Goal: Information Seeking & Learning: Learn about a topic

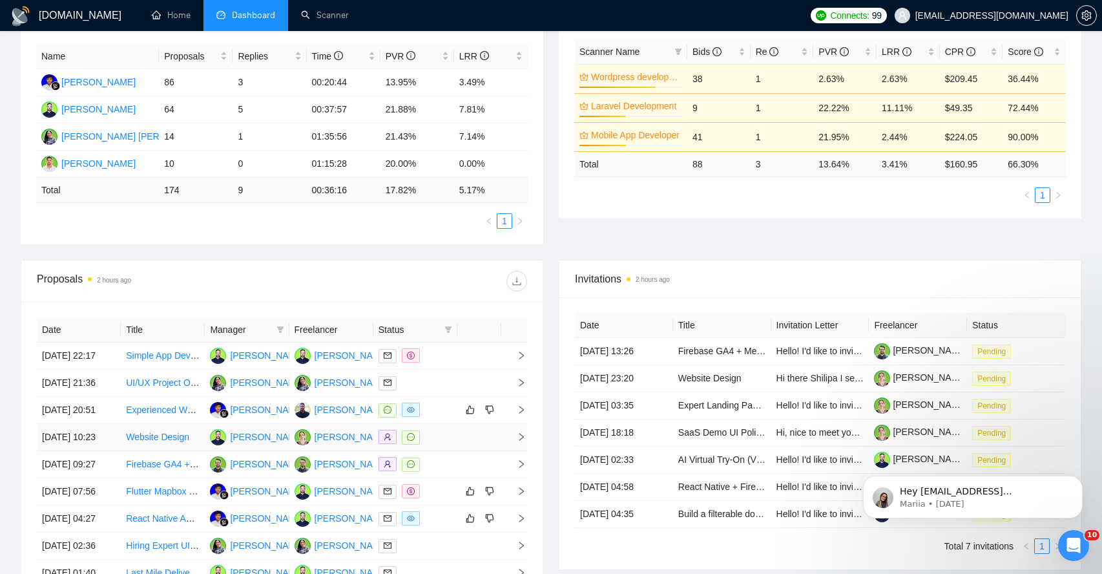
scroll to position [244, 0]
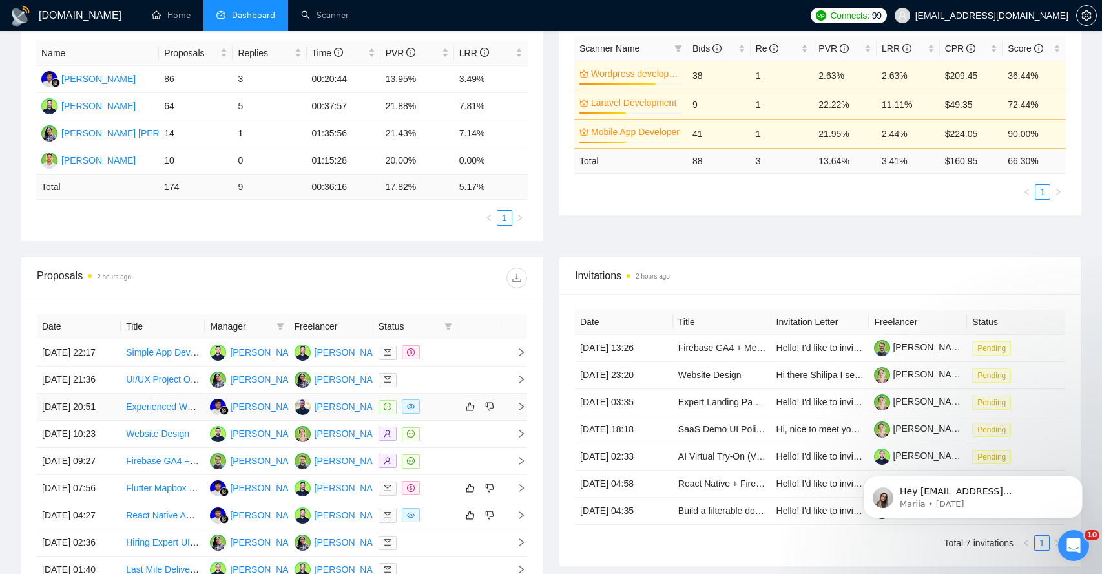
click at [517, 411] on icon "right" at bounding box center [521, 406] width 9 height 9
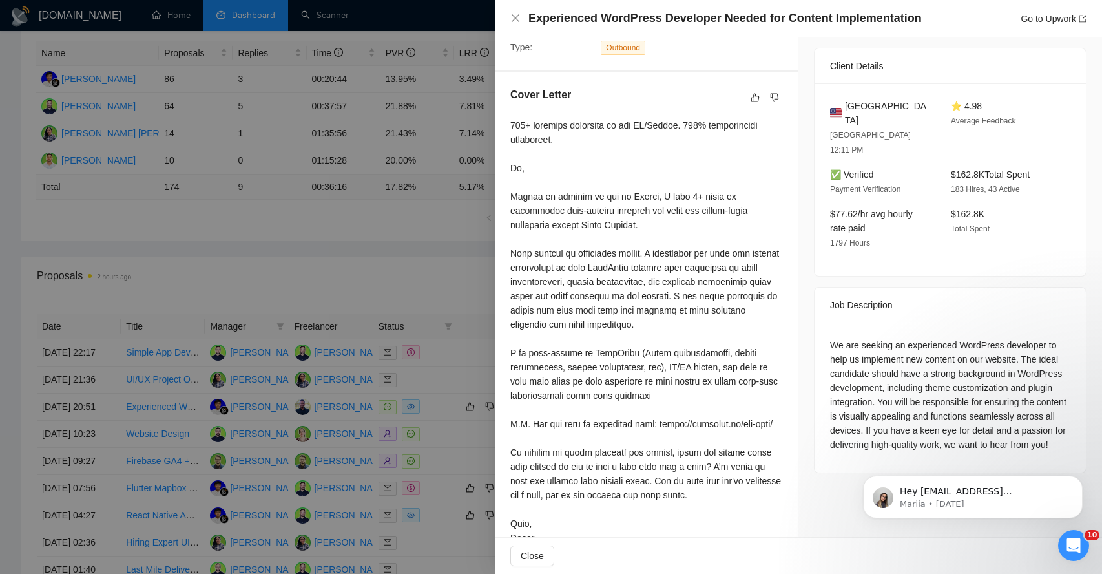
scroll to position [295, 0]
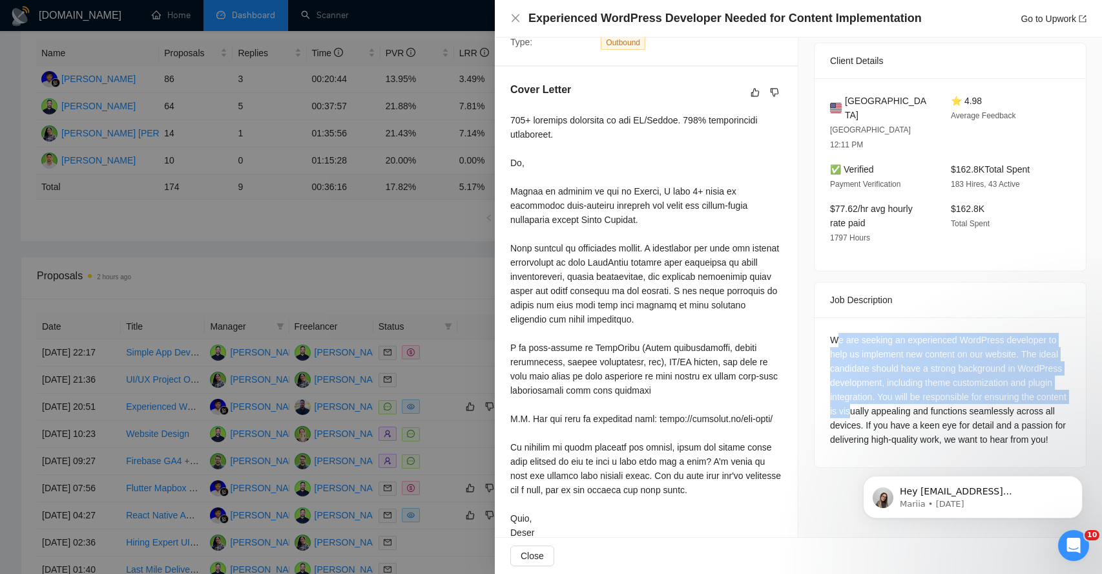
drag, startPoint x: 835, startPoint y: 310, endPoint x: 883, endPoint y: 385, distance: 89.8
click at [884, 385] on div "We are seeking an experienced WordPress developer to help us implement new cont…" at bounding box center [950, 390] width 240 height 114
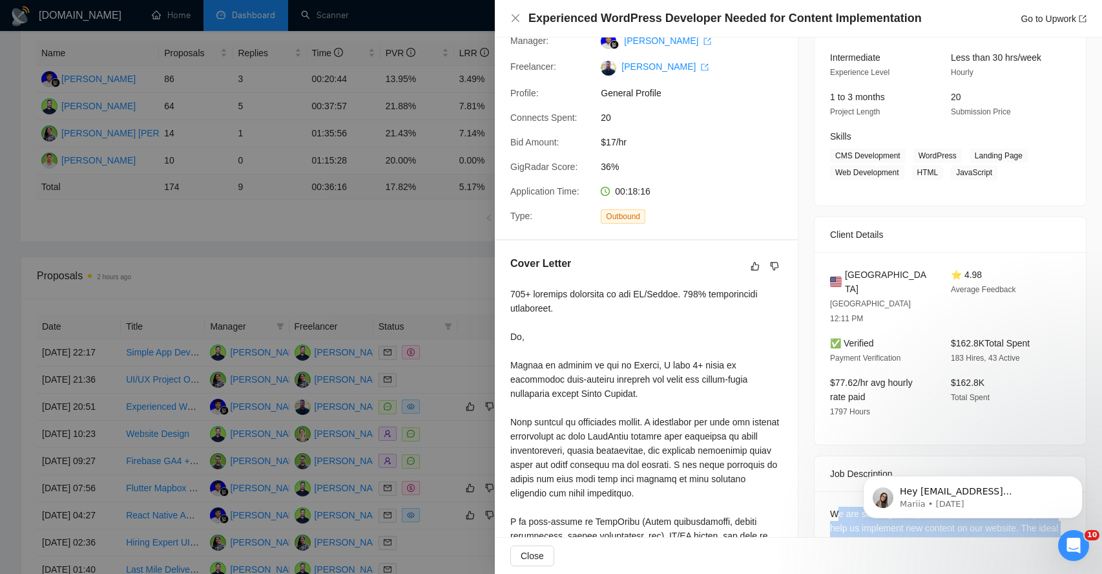
scroll to position [131, 0]
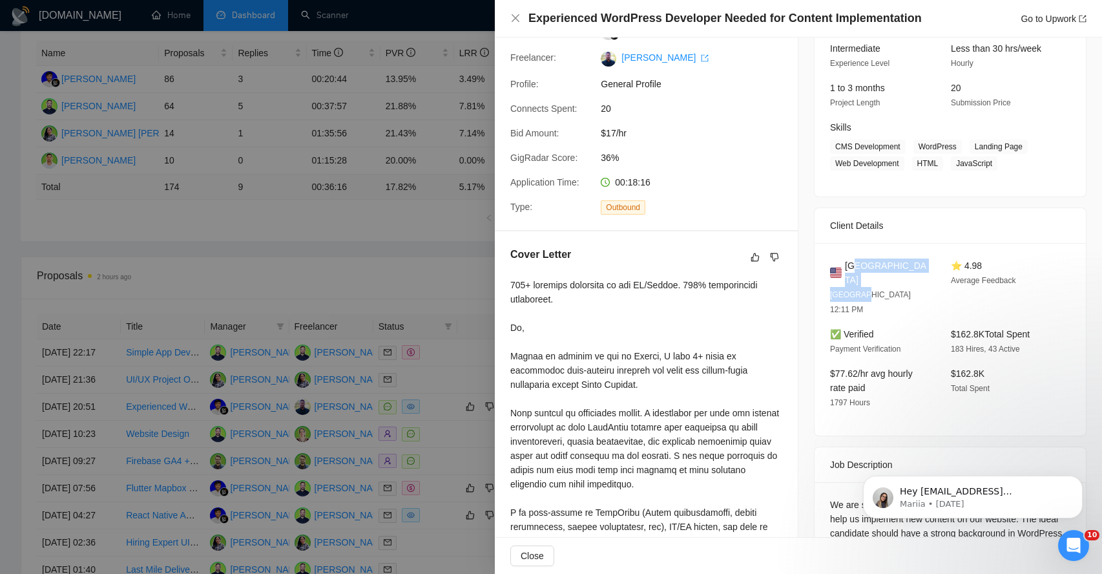
drag, startPoint x: 857, startPoint y: 262, endPoint x: 865, endPoint y: 280, distance: 19.9
click at [865, 280] on div "United States [GEOGRAPHIC_DATA] 12:11 PM" at bounding box center [880, 287] width 111 height 58
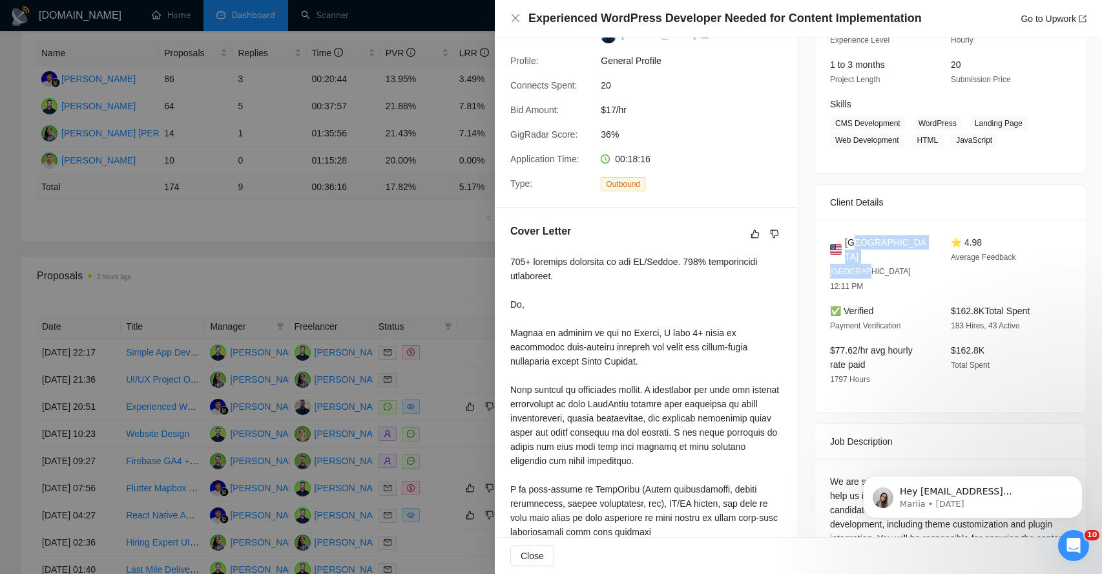
scroll to position [154, 0]
drag, startPoint x: 847, startPoint y: 280, endPoint x: 871, endPoint y: 292, distance: 26.9
click at [872, 303] on div "✅ Verified Payment Verification" at bounding box center [880, 317] width 111 height 29
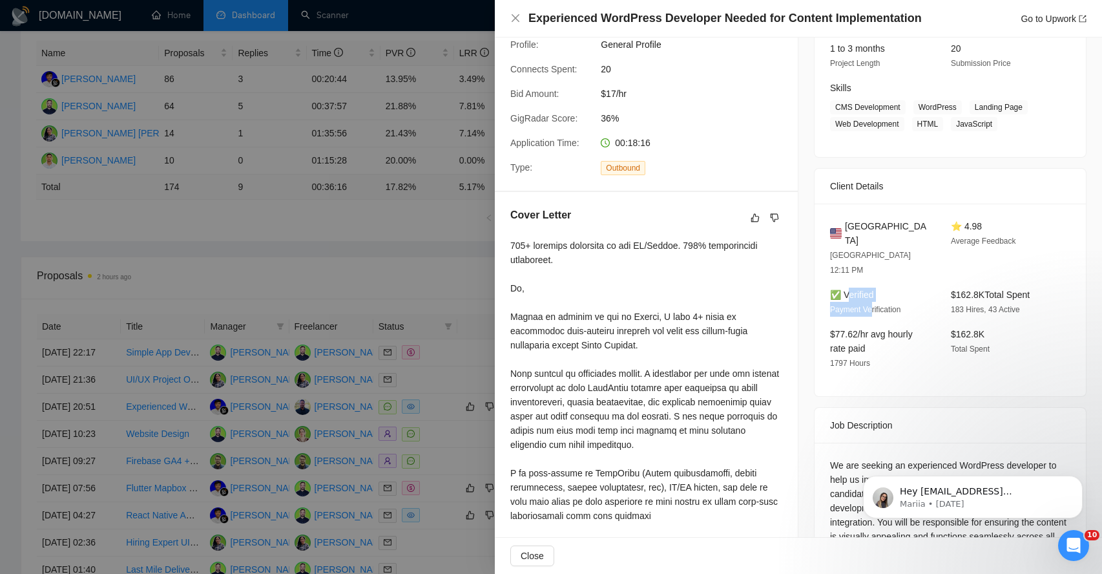
scroll to position [171, 0]
click at [971, 304] on span "183 Hires, 43 Active" at bounding box center [985, 308] width 69 height 9
click at [1007, 304] on span "183 Hires, 43 Active" at bounding box center [985, 308] width 69 height 9
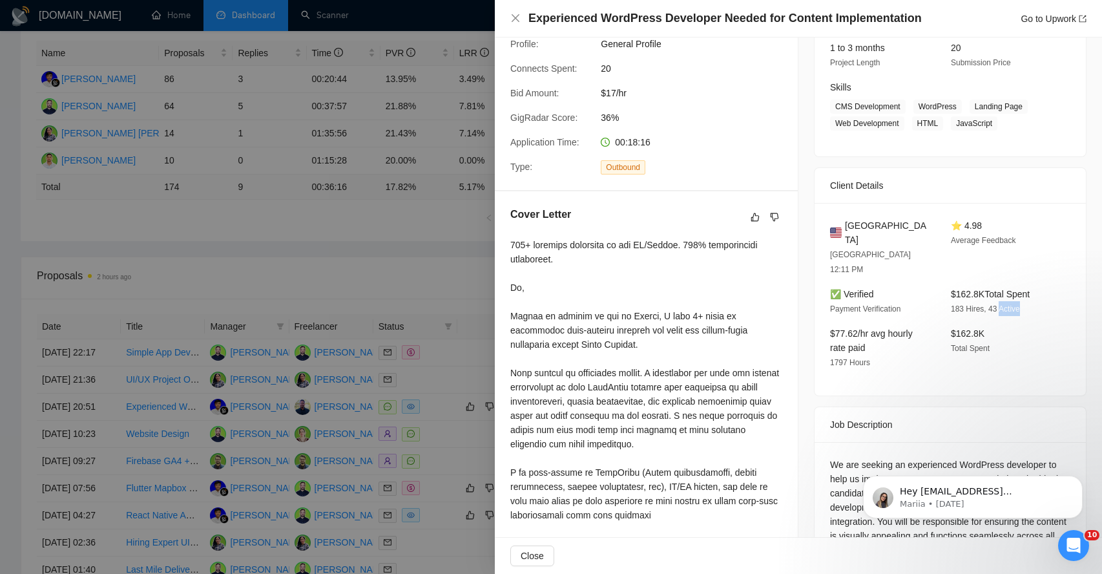
click at [1007, 304] on span "183 Hires, 43 Active" at bounding box center [985, 308] width 69 height 9
click at [839, 326] on div "$77.62/hr avg hourly rate paid 1797 Hours" at bounding box center [880, 347] width 111 height 43
click at [880, 326] on div "$77.62/hr avg hourly rate paid 1797 Hours" at bounding box center [880, 347] width 111 height 43
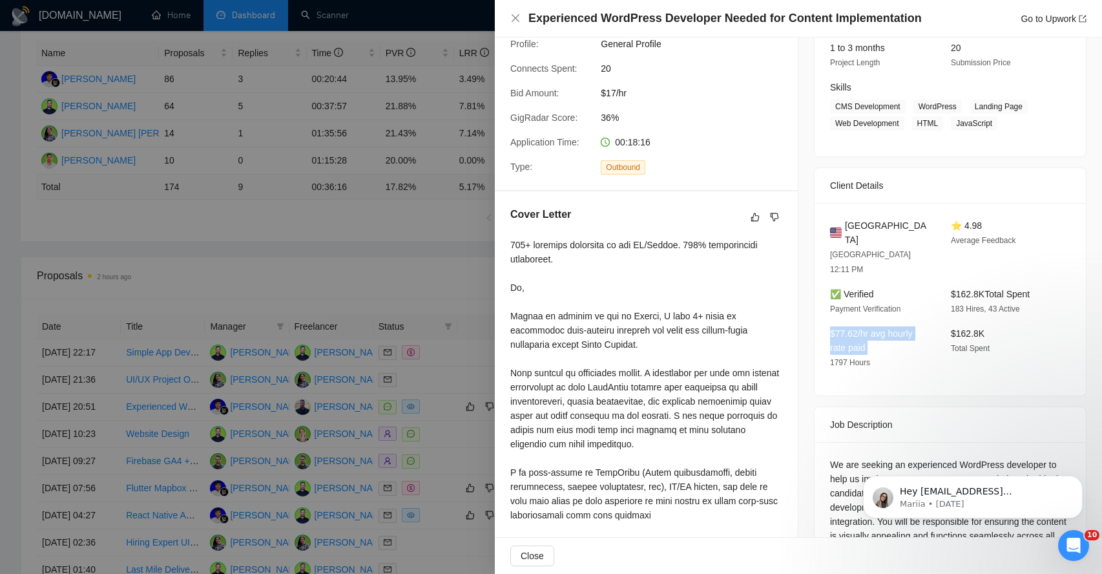
click at [880, 326] on div "$77.62/hr avg hourly rate paid 1797 Hours" at bounding box center [880, 347] width 111 height 43
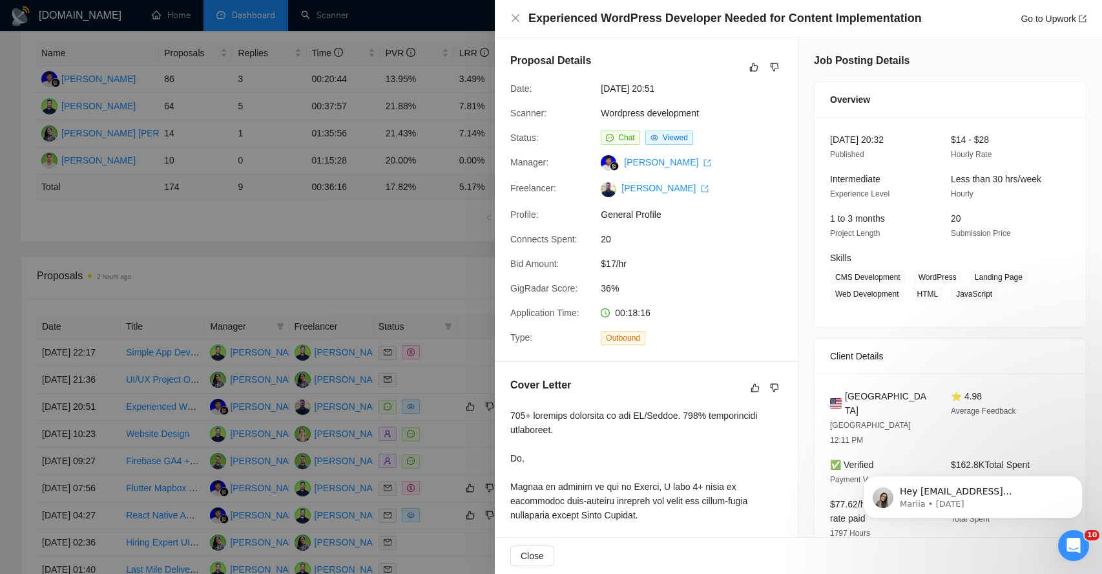
click at [618, 266] on span "$17/hr" at bounding box center [698, 264] width 194 height 14
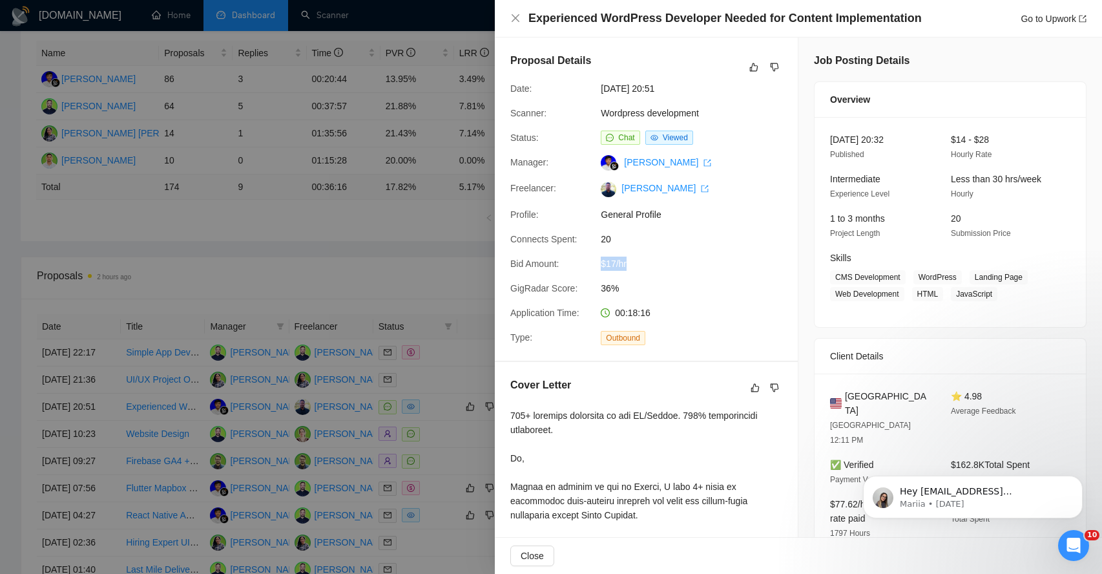
click at [617, 267] on span "$17/hr" at bounding box center [698, 264] width 194 height 14
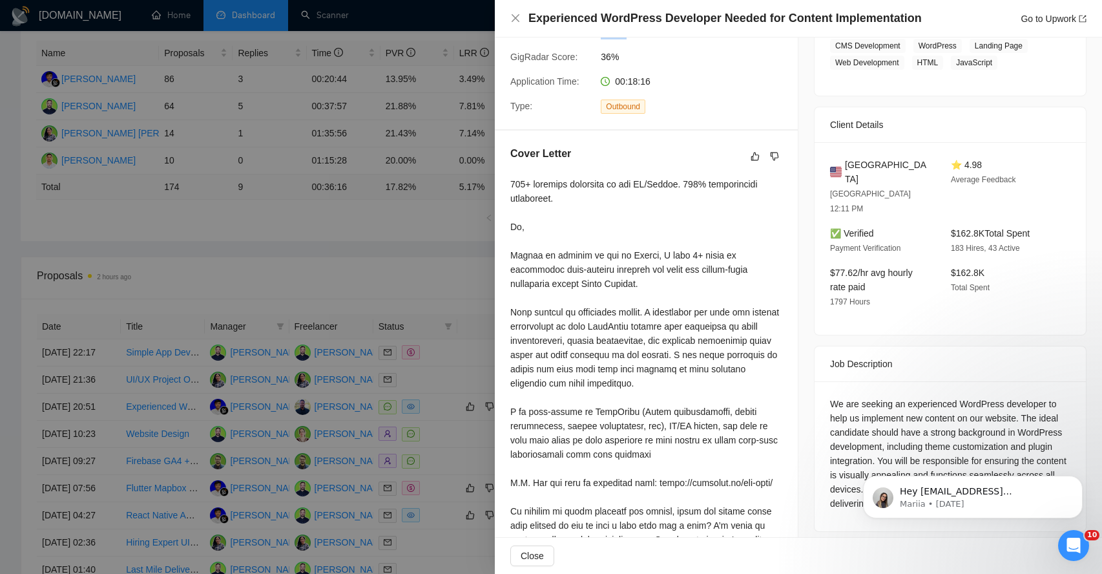
scroll to position [332, 0]
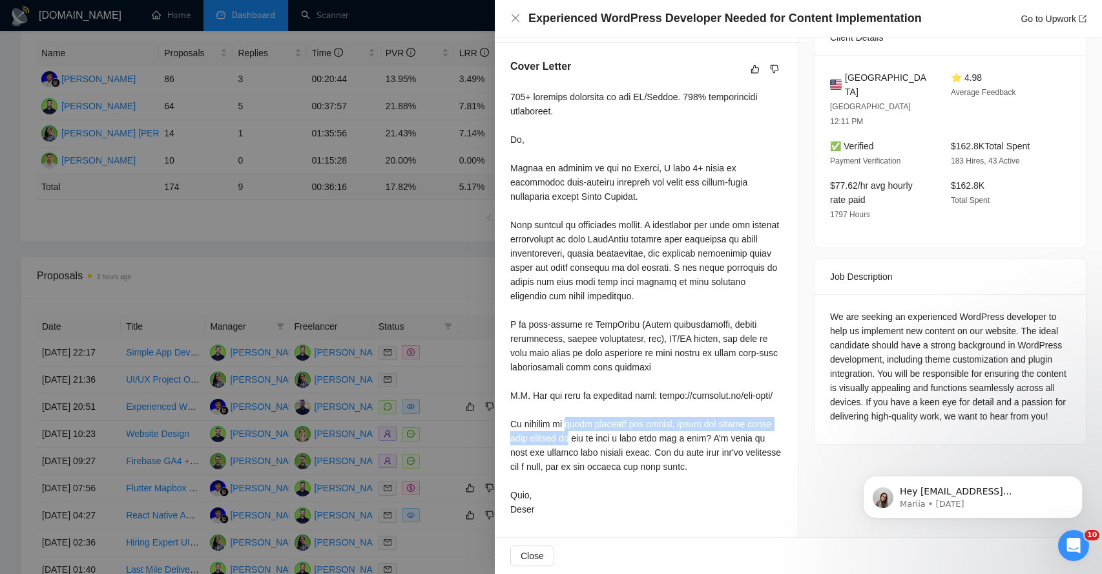
drag, startPoint x: 569, startPoint y: 428, endPoint x: 578, endPoint y: 450, distance: 22.9
click at [578, 449] on div at bounding box center [647, 303] width 272 height 427
click at [827, 342] on div "We are seeking an experienced WordPress developer to help us implement new cont…" at bounding box center [950, 369] width 271 height 150
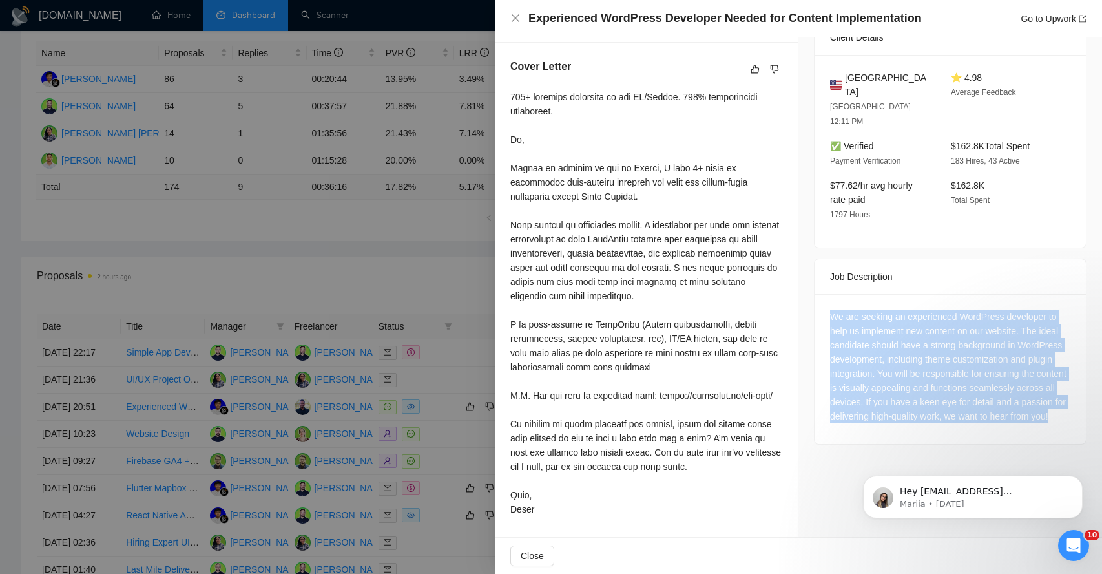
drag, startPoint x: 832, startPoint y: 271, endPoint x: 876, endPoint y: 391, distance: 127.1
click at [876, 391] on div "We are seeking an experienced WordPress developer to help us implement new cont…" at bounding box center [950, 367] width 240 height 114
click at [853, 310] on div "We are seeking an experienced WordPress developer to help us implement new cont…" at bounding box center [950, 367] width 240 height 114
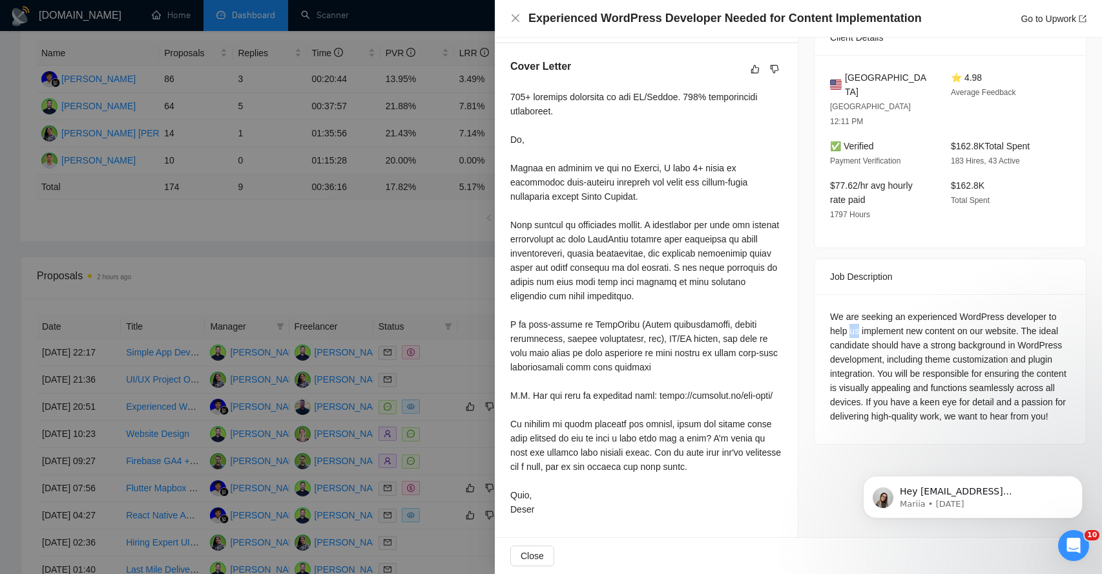
click at [853, 310] on div "We are seeking an experienced WordPress developer to help us implement new cont…" at bounding box center [950, 367] width 240 height 114
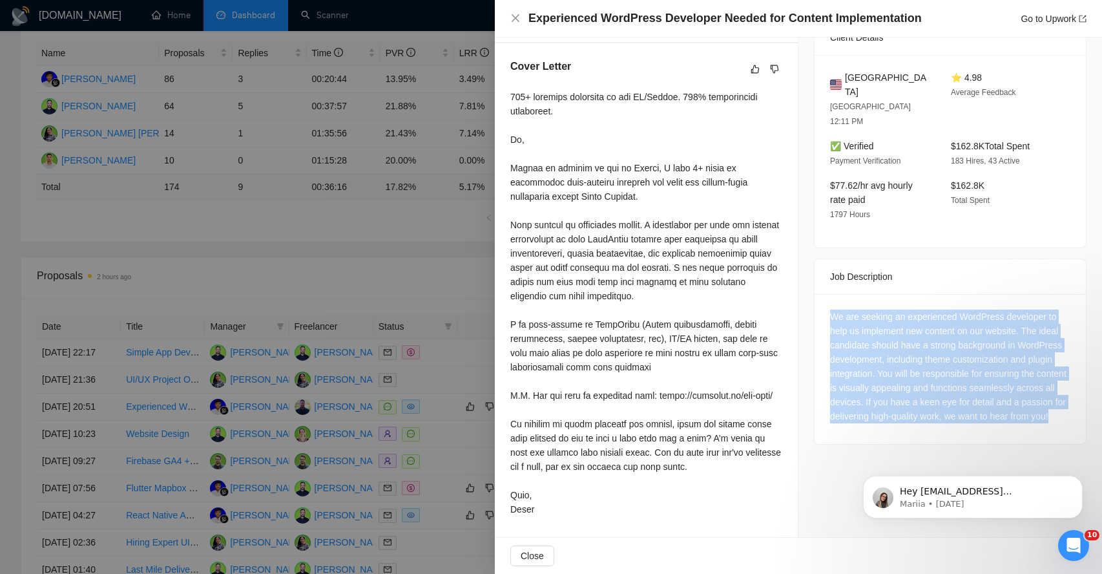
click at [853, 310] on div "We are seeking an experienced WordPress developer to help us implement new cont…" at bounding box center [950, 367] width 240 height 114
click at [841, 310] on div "We are seeking an experienced WordPress developer to help us implement new cont…" at bounding box center [950, 367] width 240 height 114
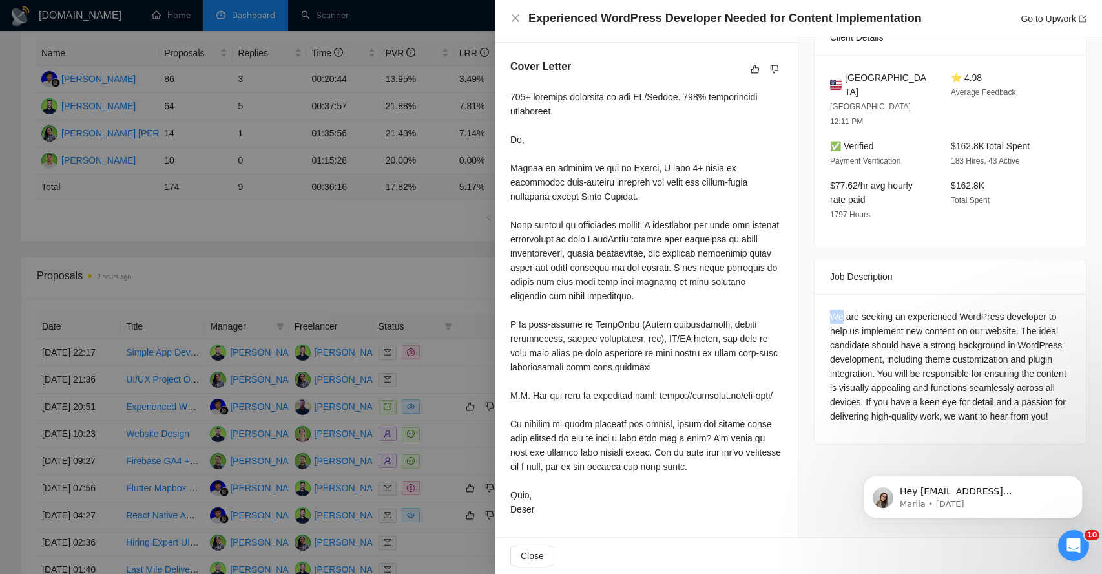
click at [841, 310] on div "We are seeking an experienced WordPress developer to help us implement new cont…" at bounding box center [950, 367] width 240 height 114
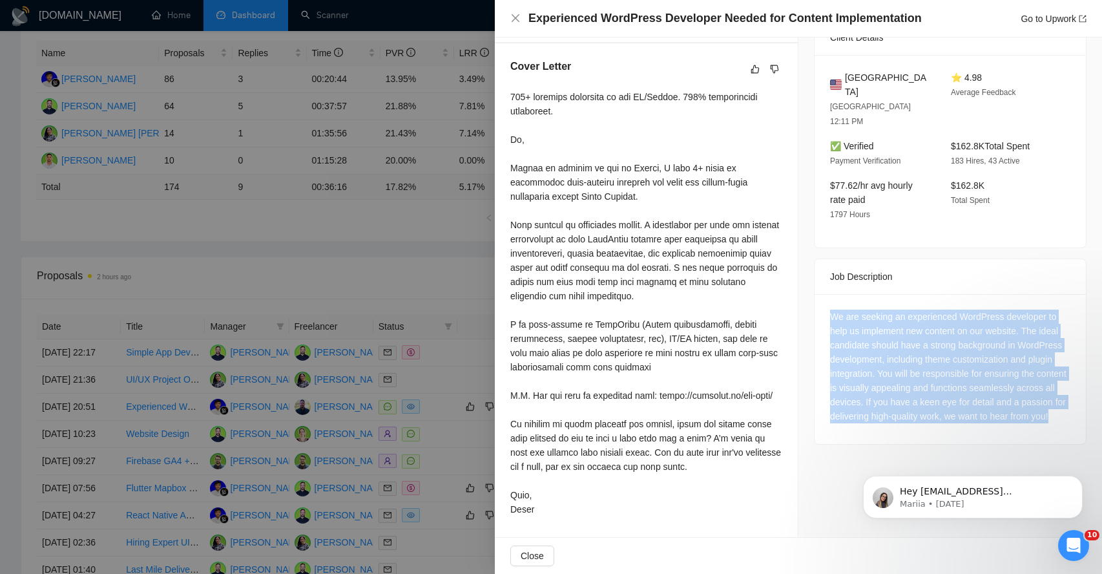
click at [841, 310] on div "We are seeking an experienced WordPress developer to help us implement new cont…" at bounding box center [950, 367] width 240 height 114
click at [838, 310] on div "We are seeking an experienced WordPress developer to help us implement new cont…" at bounding box center [950, 367] width 240 height 114
drag, startPoint x: 838, startPoint y: 276, endPoint x: 877, endPoint y: 398, distance: 128.1
click at [880, 402] on div "We are seeking an experienced WordPress developer to help us implement new cont…" at bounding box center [950, 369] width 271 height 150
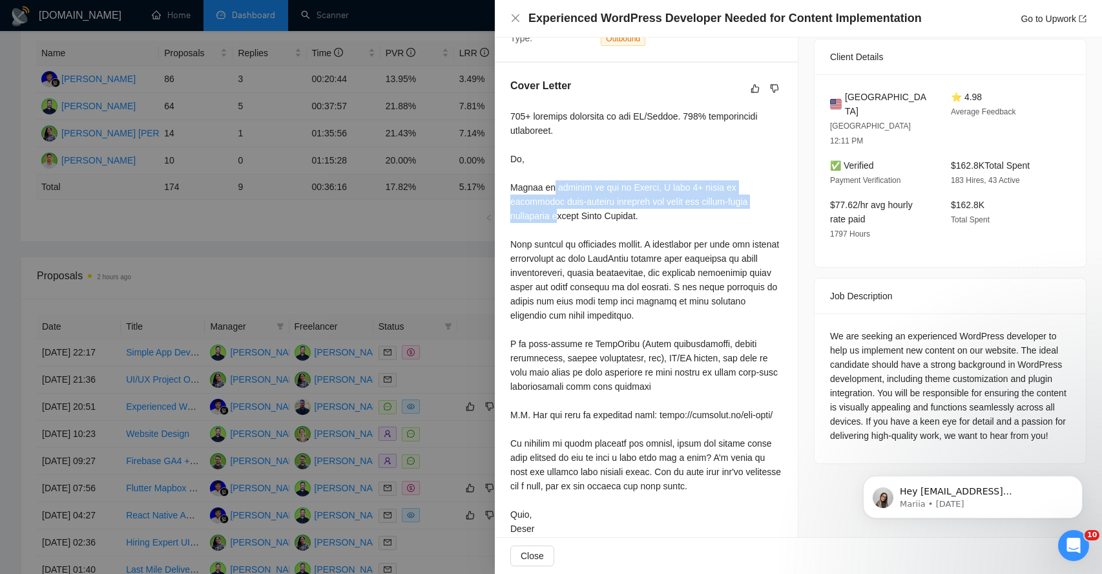
drag, startPoint x: 556, startPoint y: 185, endPoint x: 567, endPoint y: 215, distance: 32.5
click at [567, 215] on div at bounding box center [647, 322] width 272 height 427
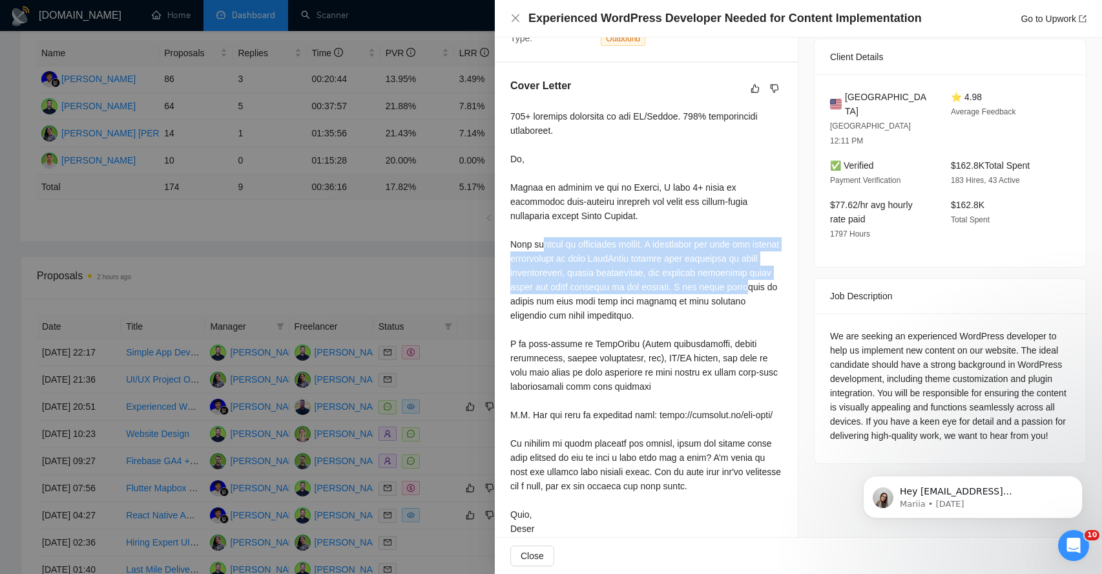
drag, startPoint x: 539, startPoint y: 244, endPoint x: 557, endPoint y: 296, distance: 54.8
click at [558, 296] on div at bounding box center [647, 322] width 272 height 427
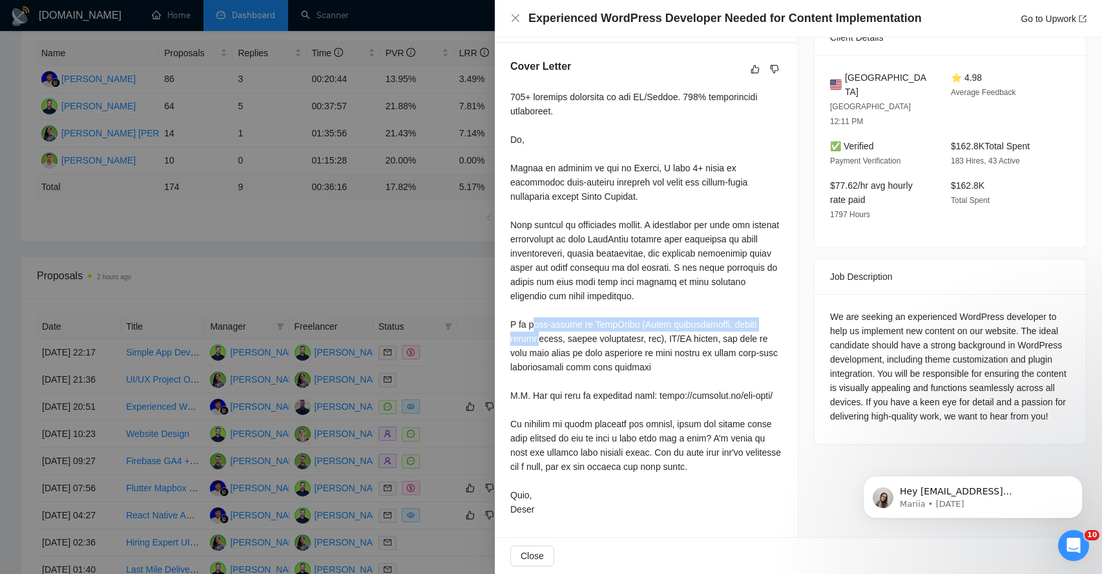
drag, startPoint x: 534, startPoint y: 304, endPoint x: 540, endPoint y: 339, distance: 34.7
click at [540, 338] on div at bounding box center [647, 303] width 272 height 427
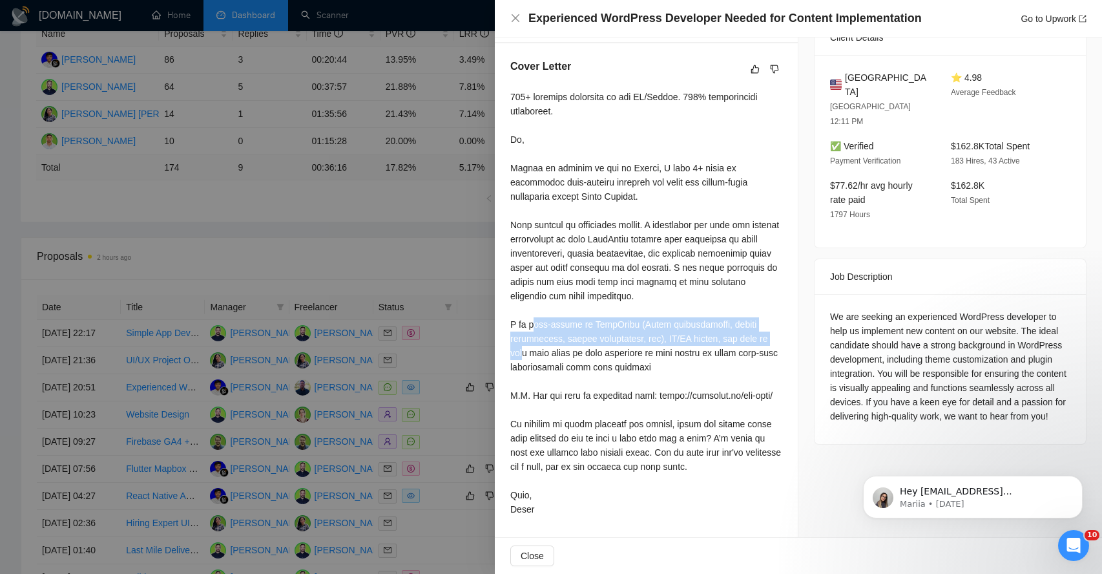
scroll to position [268, 0]
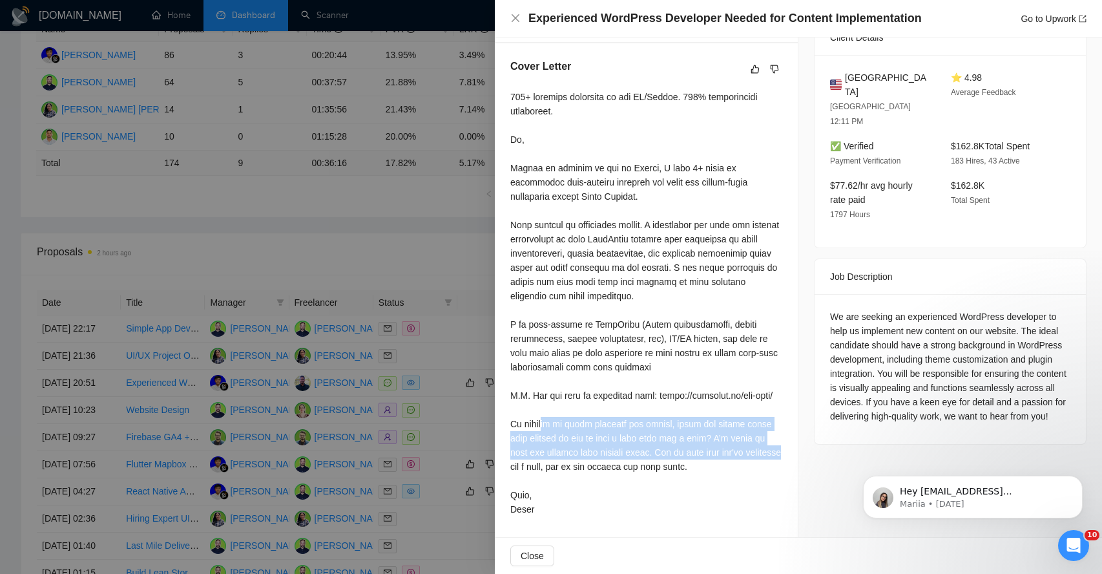
drag, startPoint x: 543, startPoint y: 429, endPoint x: 545, endPoint y: 468, distance: 38.8
click at [545, 468] on div at bounding box center [647, 303] width 272 height 427
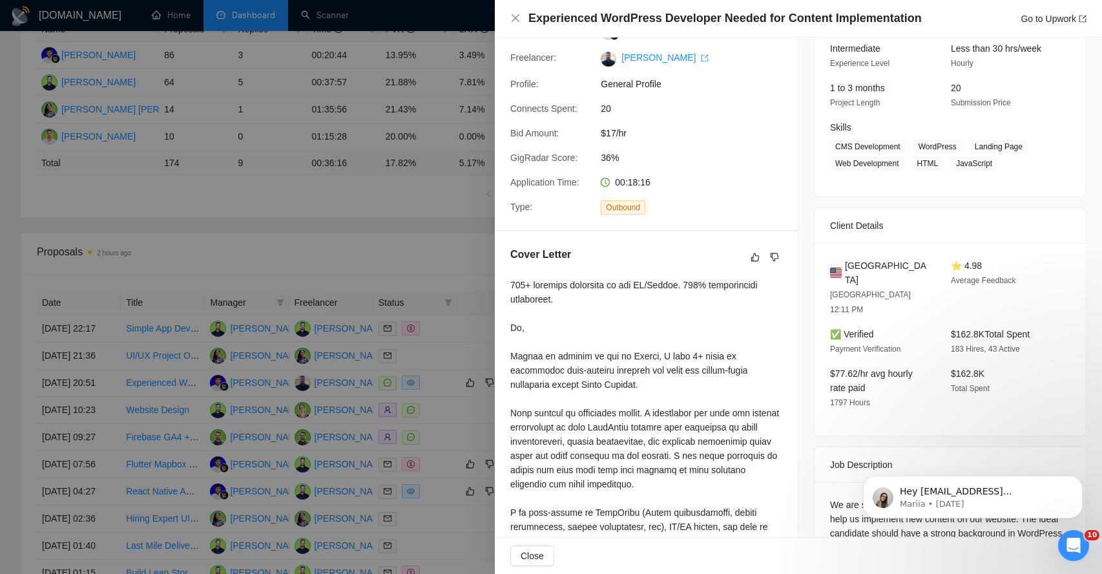
scroll to position [332, 0]
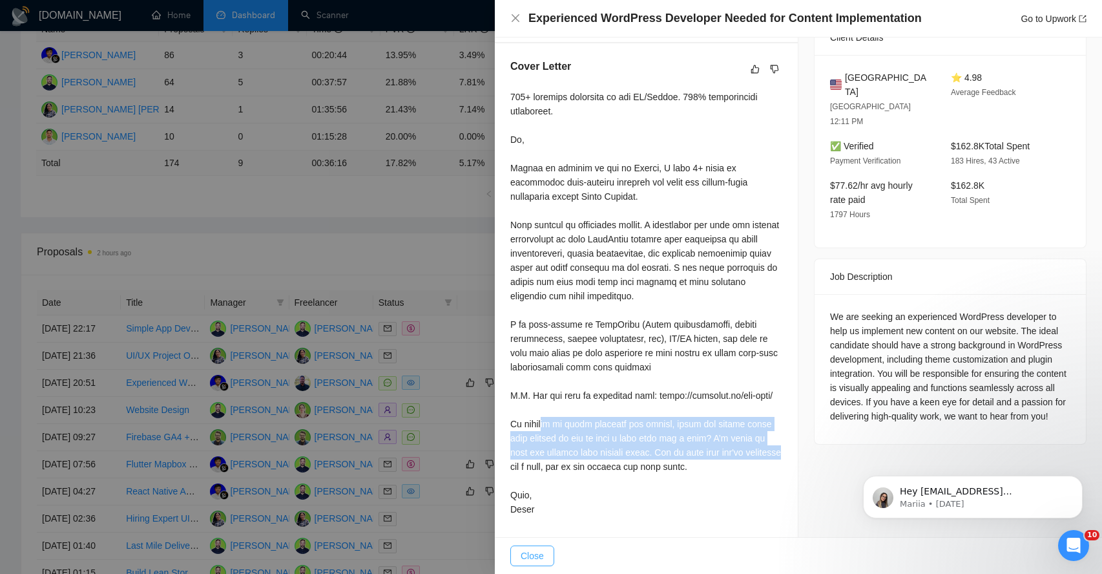
click at [529, 558] on span "Close" at bounding box center [532, 556] width 23 height 14
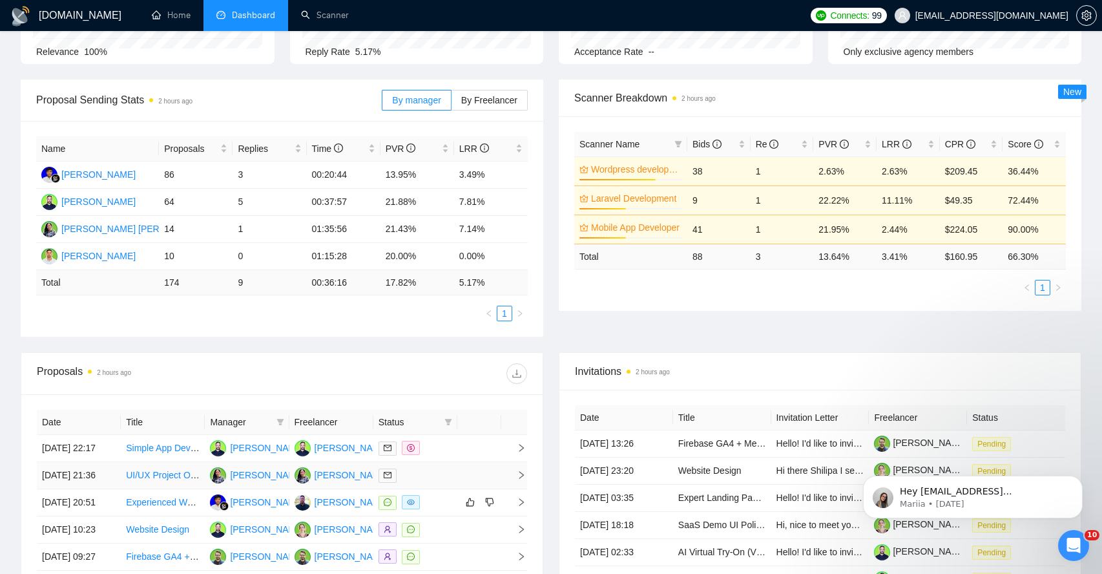
scroll to position [0, 0]
